Goal: Find specific page/section

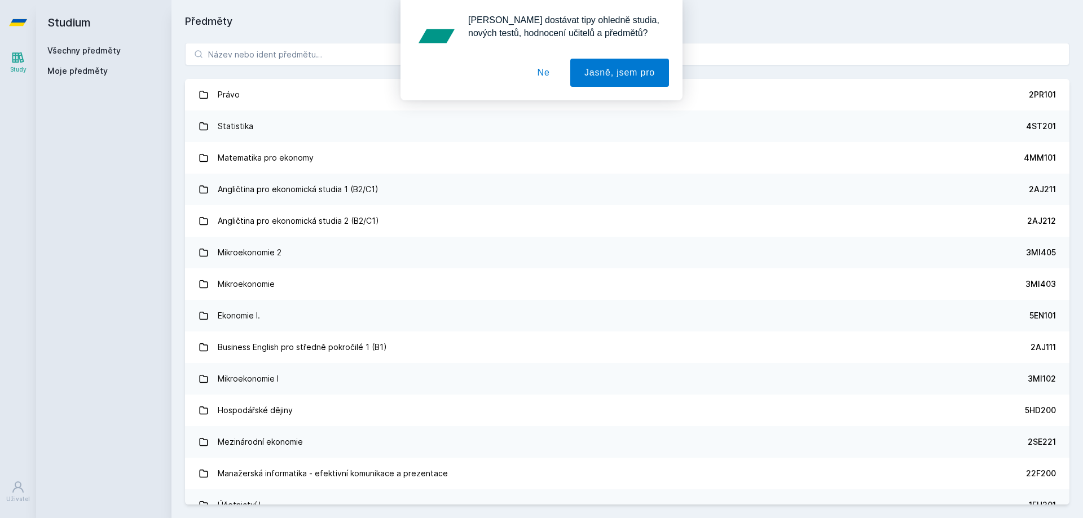
click at [241, 52] on div "[PERSON_NAME] dostávat tipy ohledně studia, nových testů, hodnocení učitelů a p…" at bounding box center [541, 50] width 1083 height 100
click at [544, 64] on button "Ne" at bounding box center [543, 73] width 41 height 28
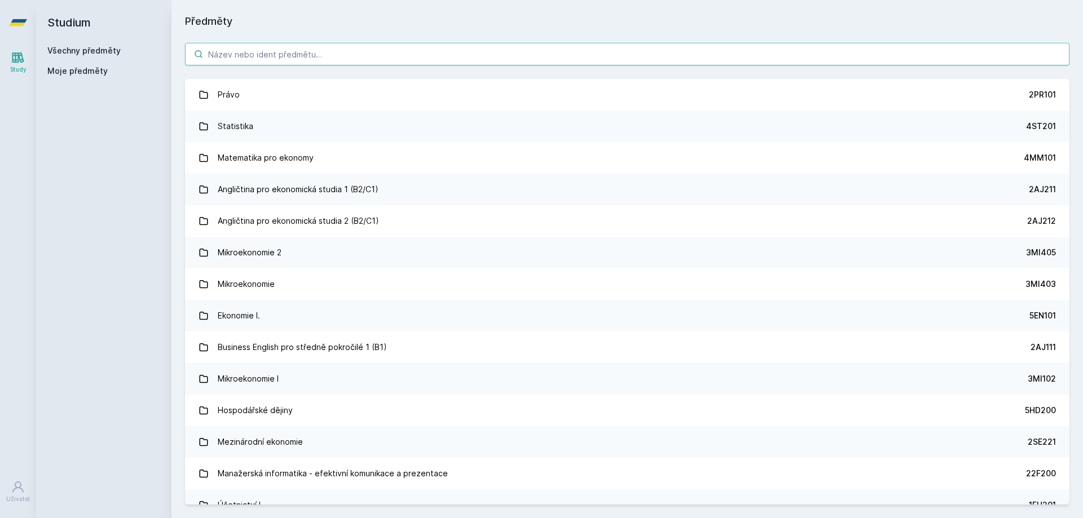
click at [517, 47] on input "search" at bounding box center [627, 54] width 884 height 23
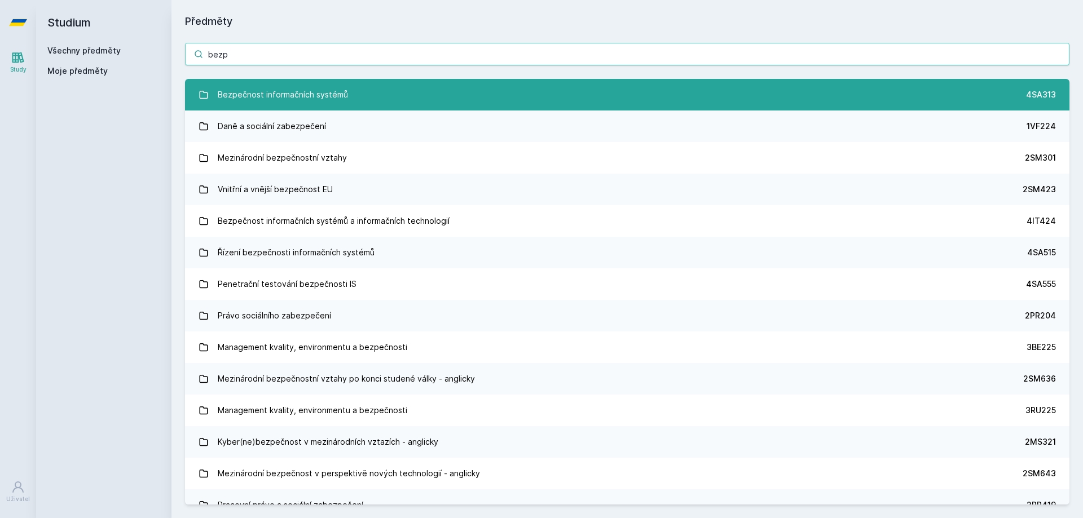
type input "bezp"
click at [332, 107] on link "Bezpečnost informačních systémů 4SA313" at bounding box center [627, 95] width 884 height 32
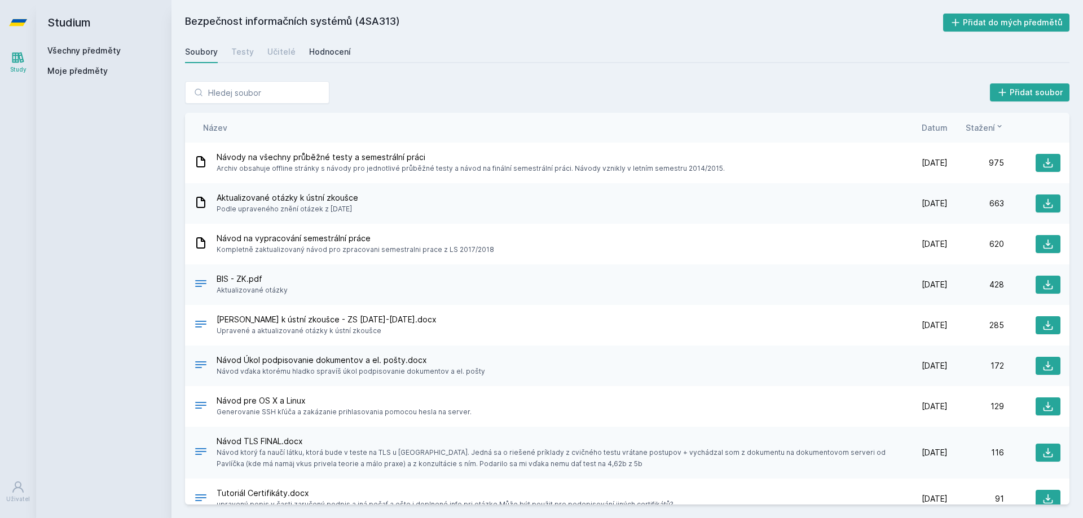
click at [320, 52] on div "Hodnocení" at bounding box center [330, 51] width 42 height 11
